Goal: Find contact information: Find contact information

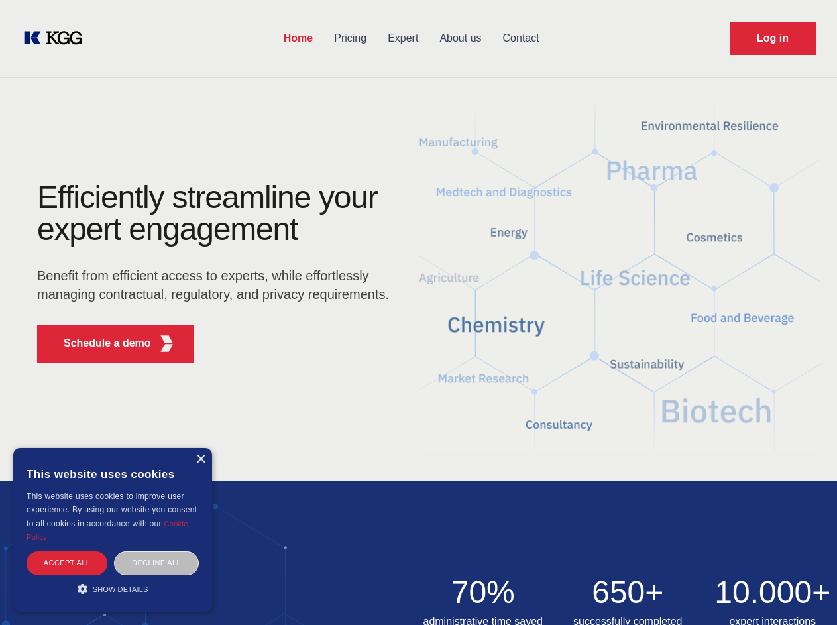
click at [418, 312] on div "Efficiently streamline your expert engagement Benefit from efficient access to …" at bounding box center [217, 277] width 403 height 191
click at [99, 343] on p "Schedule a demo" at bounding box center [107, 343] width 87 height 16
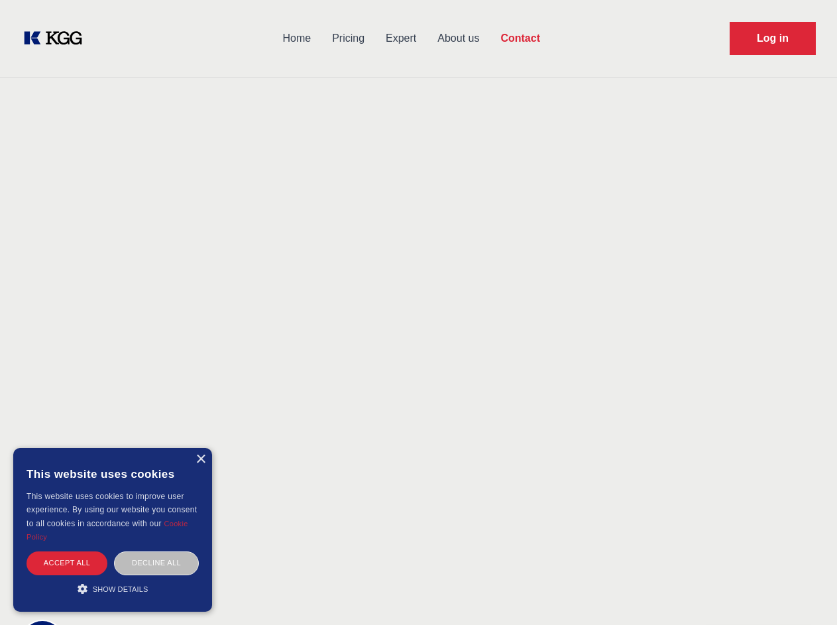
click at [200, 459] on div "× This website uses cookies This website uses cookies to improve user experienc…" at bounding box center [112, 530] width 199 height 164
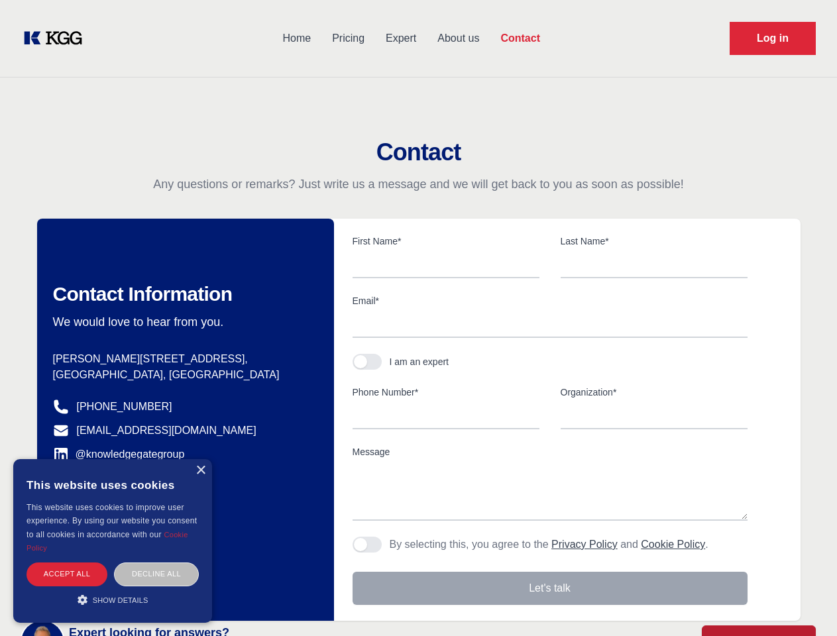
click at [67, 563] on div "Accept all" at bounding box center [67, 574] width 81 height 23
click at [156, 563] on div "Decline all" at bounding box center [156, 574] width 85 height 23
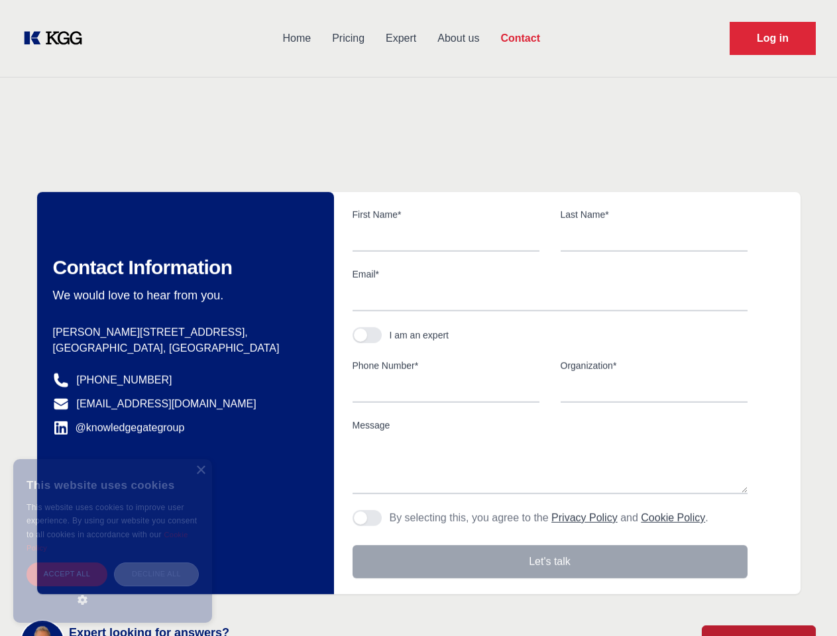
click at [113, 588] on main "Contact Any questions or remarks? Just write us a message and we will get back …" at bounding box center [418, 345] width 837 height 690
